Goal: Transaction & Acquisition: Subscribe to service/newsletter

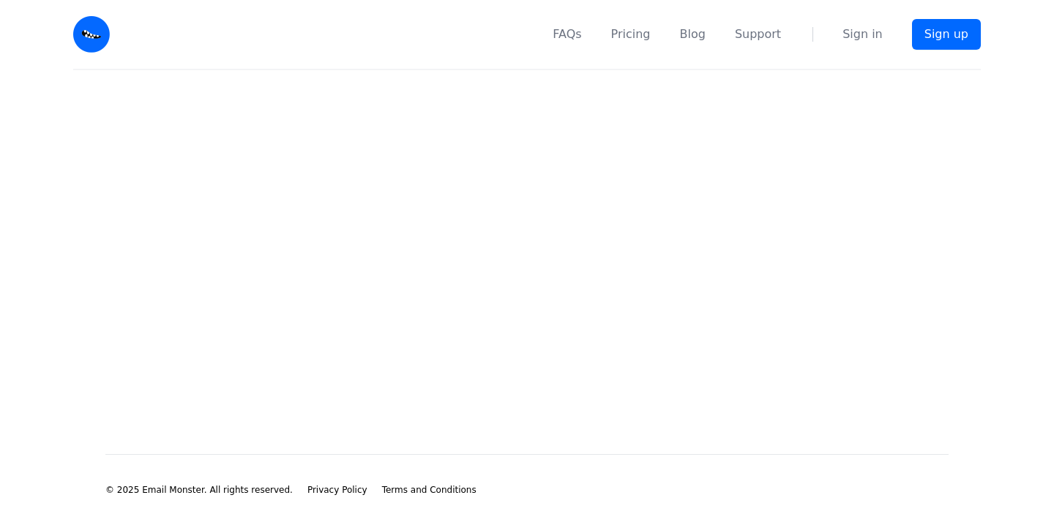
click at [885, 31] on nav "FAQs Pricing Blog Support Sign in Sign up" at bounding box center [553, 34] width 853 height 69
click at [870, 44] on nav "FAQs Pricing Blog Support Sign in Sign up" at bounding box center [553, 34] width 853 height 69
click at [971, 36] on link "Sign up" at bounding box center [946, 34] width 69 height 31
click at [956, 33] on link "Sign up" at bounding box center [946, 34] width 69 height 31
click at [959, 27] on link "Sign up" at bounding box center [946, 34] width 69 height 31
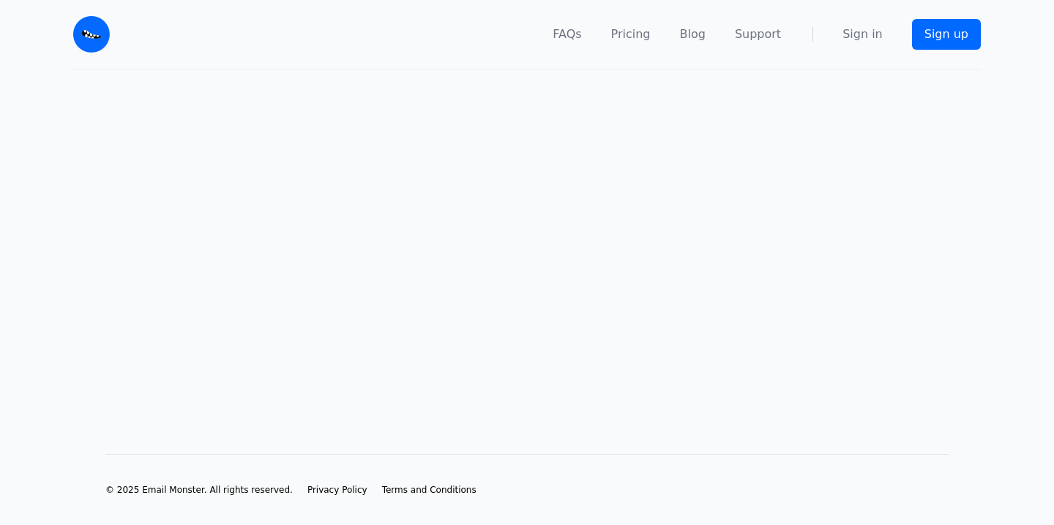
click at [846, 23] on nav "FAQs Pricing Blog Support Sign in Sign up" at bounding box center [553, 34] width 853 height 69
click at [857, 29] on link "Sign in" at bounding box center [862, 35] width 40 height 18
click at [86, 53] on div "FAQs Pricing Blog Support Sign in Sign up" at bounding box center [526, 35] width 907 height 70
click at [86, 47] on img at bounding box center [91, 34] width 37 height 37
